Goal: Task Accomplishment & Management: Use online tool/utility

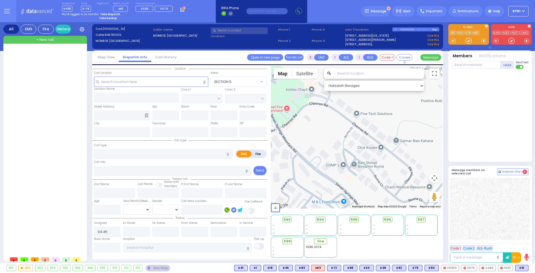
select select
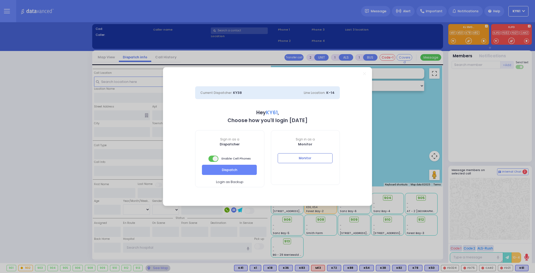
select select "7"
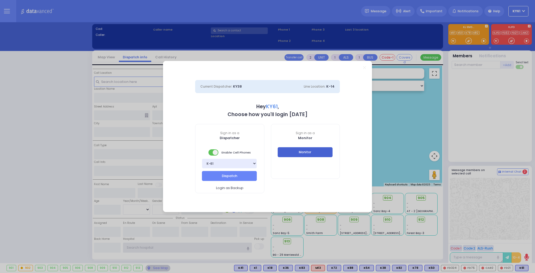
type input "ky61"
click at [323, 153] on button "Monitor" at bounding box center [305, 152] width 55 height 10
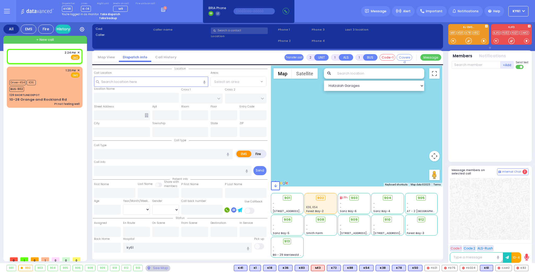
select select
radio input "true"
select select
type input "14:24"
select select "Hatzalah Garages"
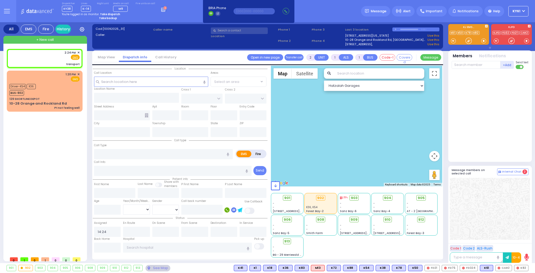
select select
type input "transport"
radio input "true"
select select
select select "Hatzalah Garages"
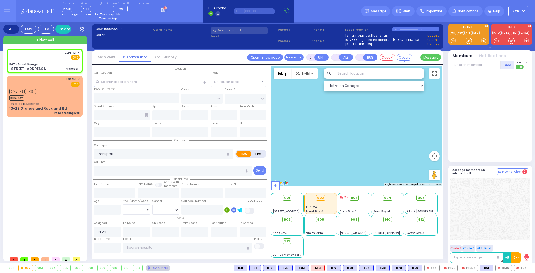
select select
radio input "true"
select select
select select "Hatzalah Garages"
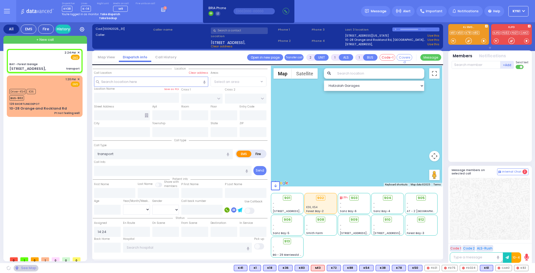
type input "BAY - Forest Garage"
type input "SANZ COURT"
type input "HAYES COURT"
type input "[STREET_ADDRESS],"
type input "Monroe"
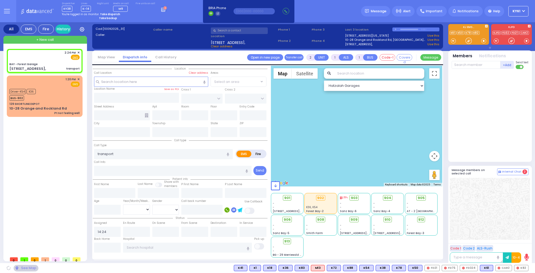
type input "[US_STATE]"
type input "10950"
select select "SECTION 2"
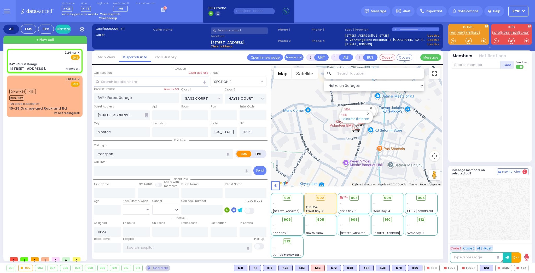
select select
radio input "true"
select select
type input "14:24"
select select "Hatzalah Garages"
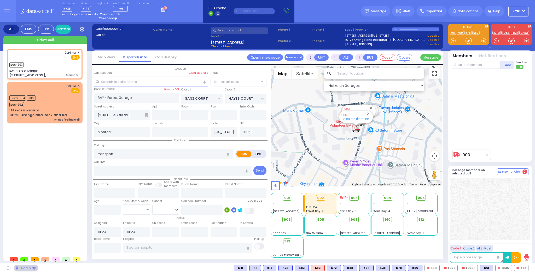
select select "SECTION 2"
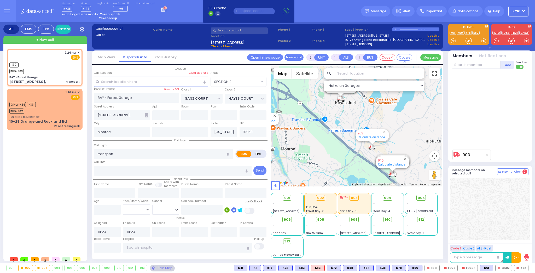
select select
radio input "true"
select select
select select "Hatzalah Garages"
select select "SECTION 2"
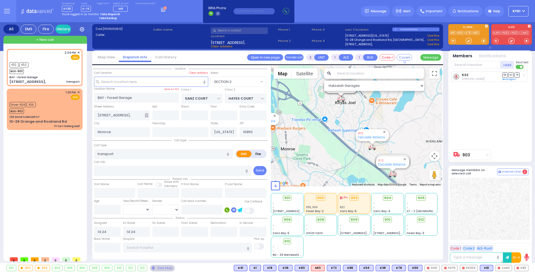
select select
radio input "true"
select select
select select "Hatzalah Garages"
select select "SECTION 2"
